Goal: Obtain resource: Obtain resource

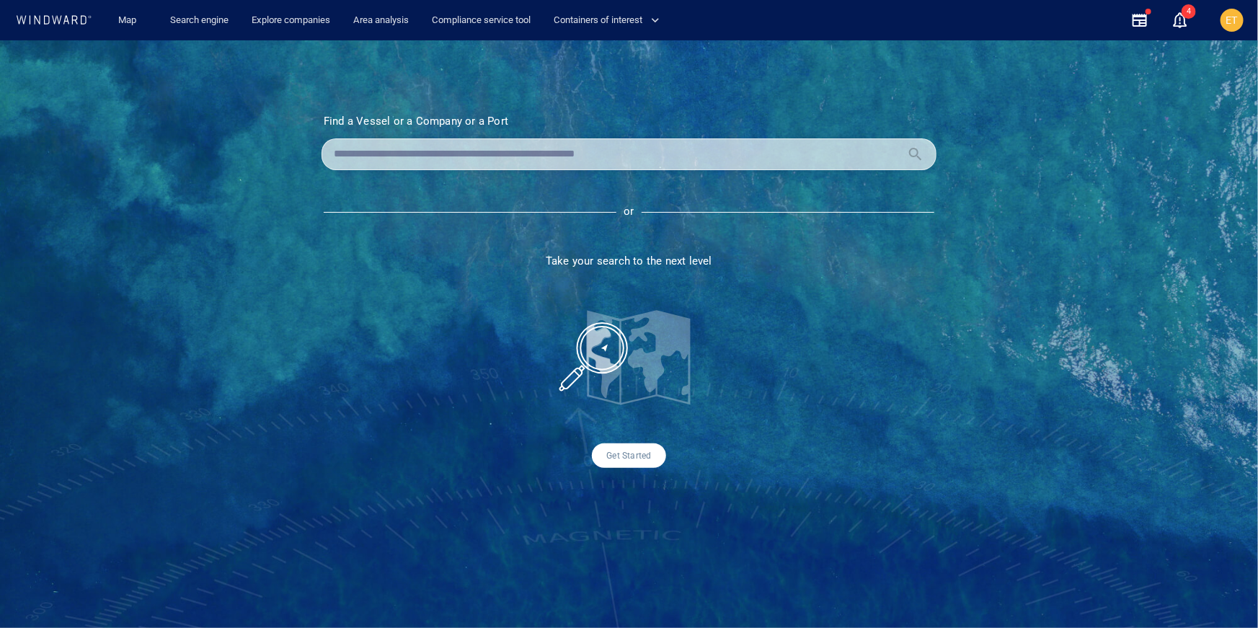
click at [374, 158] on input "text" at bounding box center [617, 154] width 567 height 22
type input "*******"
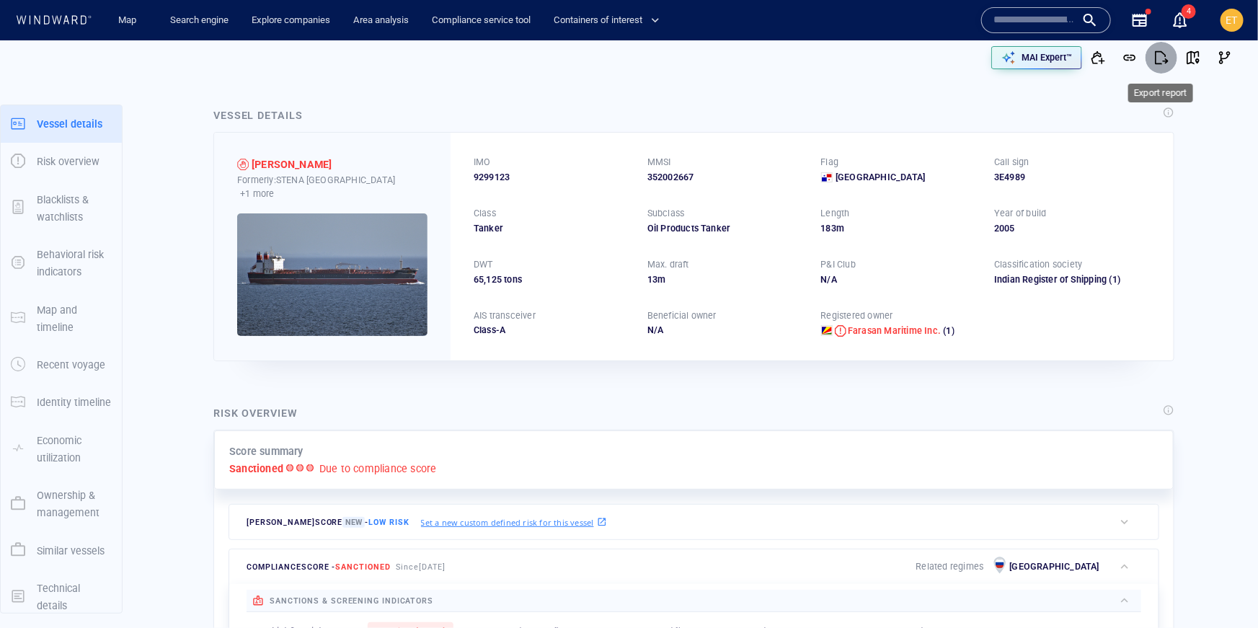
click at [1165, 63] on span "button" at bounding box center [1161, 57] width 14 height 14
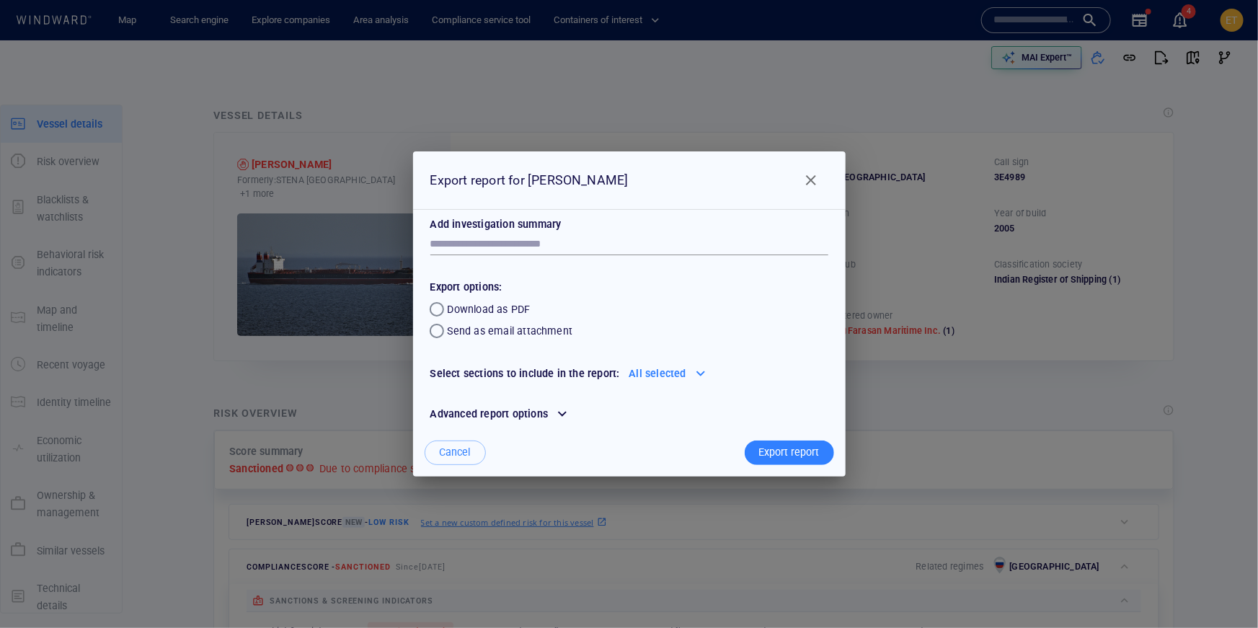
click at [695, 374] on div at bounding box center [700, 373] width 23 height 23
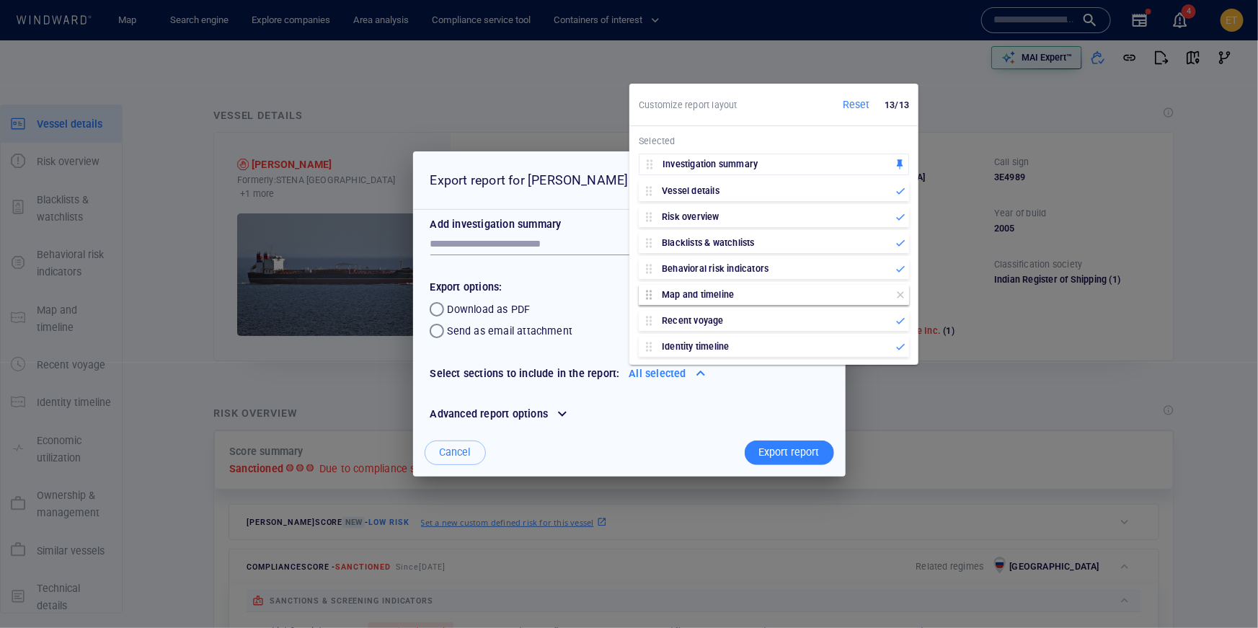
click at [903, 295] on icon at bounding box center [901, 295] width 12 height 12
click at [902, 301] on div "Recent voyage" at bounding box center [774, 295] width 270 height 20
click at [898, 295] on icon at bounding box center [901, 295] width 12 height 12
click at [903, 296] on icon at bounding box center [901, 295] width 12 height 12
click at [902, 296] on icon at bounding box center [901, 295] width 12 height 12
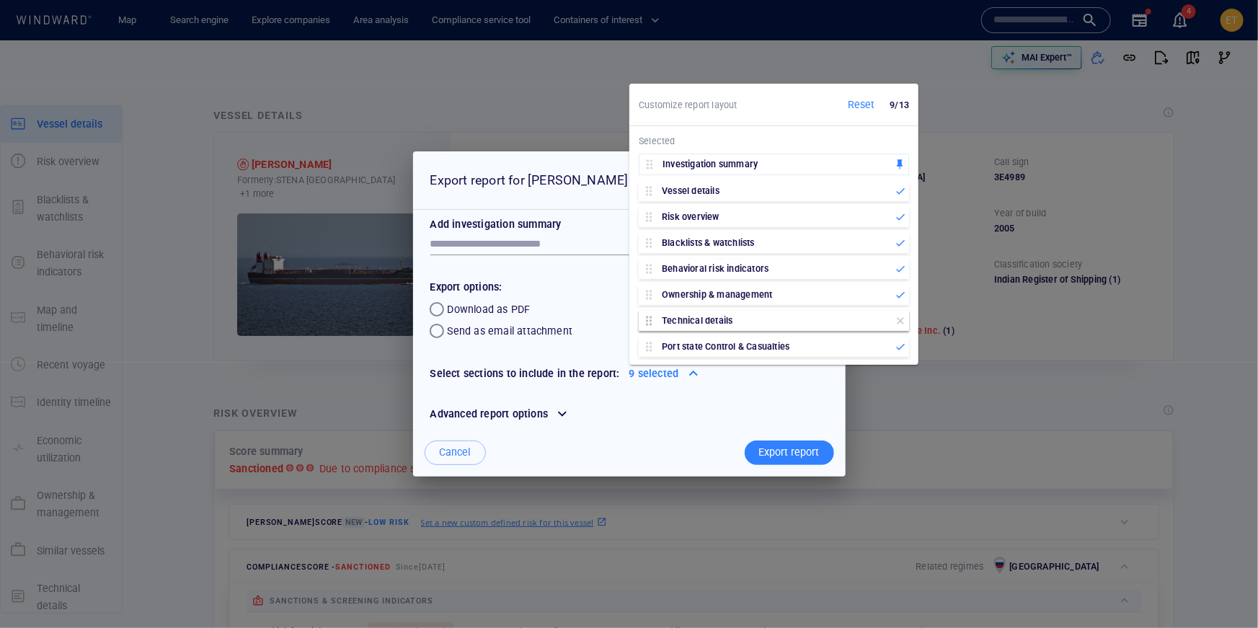
click at [903, 320] on icon at bounding box center [901, 321] width 12 height 12
click at [904, 322] on icon at bounding box center [901, 321] width 12 height 12
click at [903, 323] on icon at bounding box center [901, 321] width 12 height 12
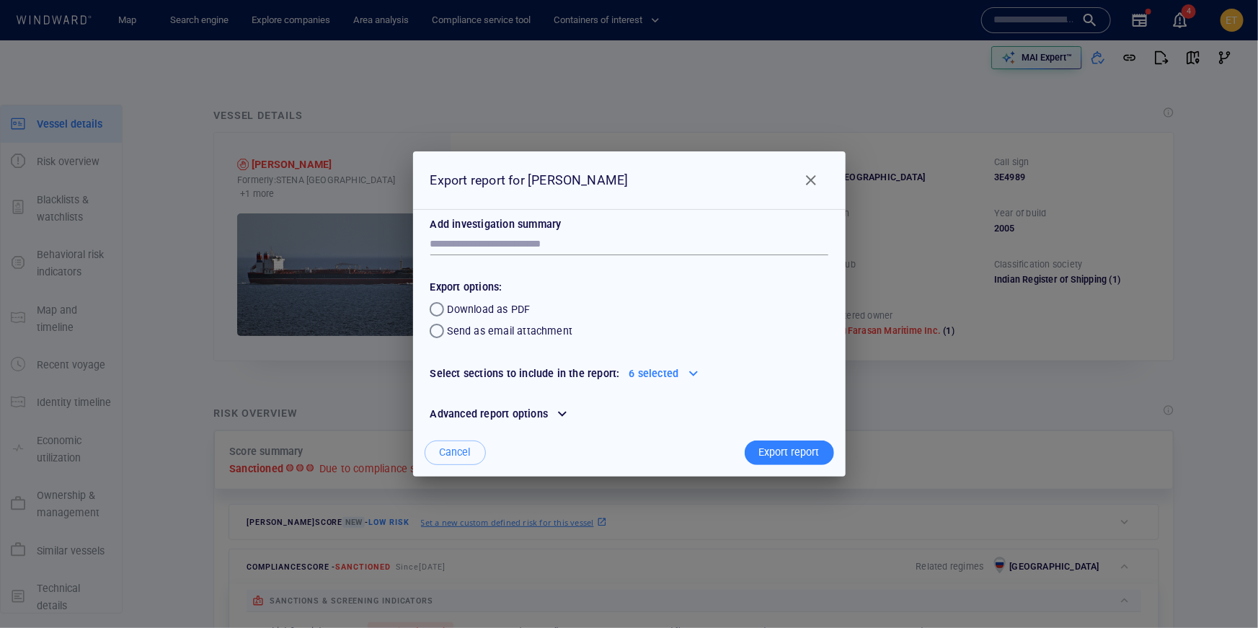
click at [728, 395] on div "Advanced report options" at bounding box center [629, 414] width 421 height 40
click at [785, 452] on div "Export report" at bounding box center [789, 453] width 66 height 24
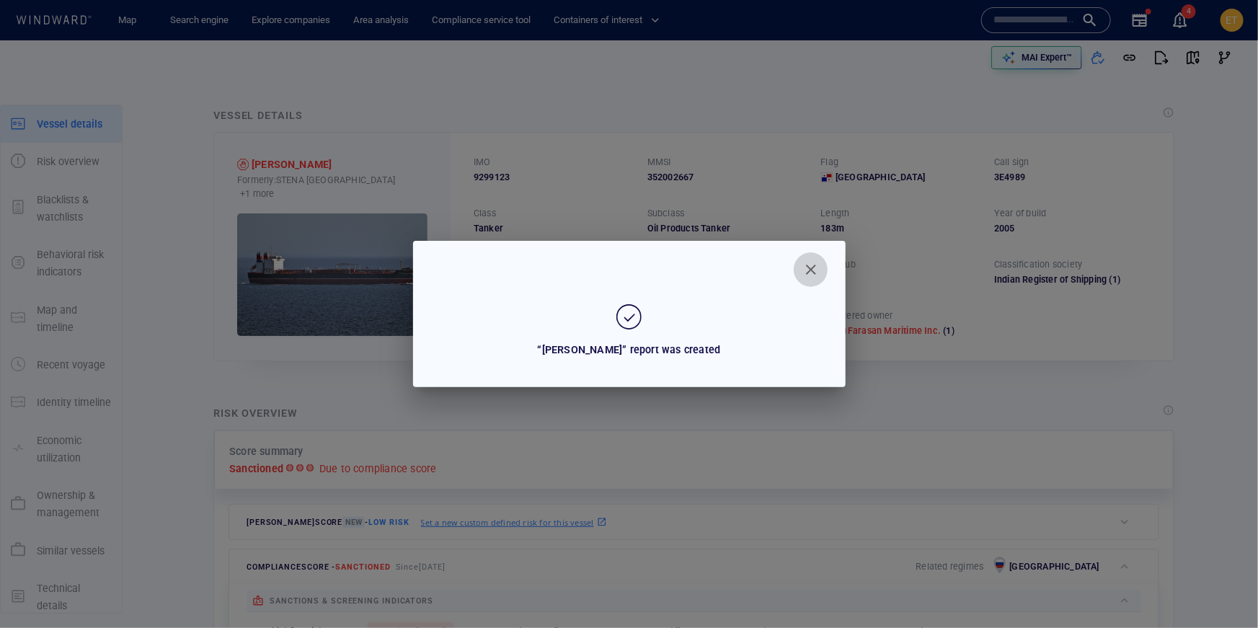
click at [806, 261] on span "Close" at bounding box center [811, 269] width 17 height 17
